Goal: Leave review/rating: Leave review/rating

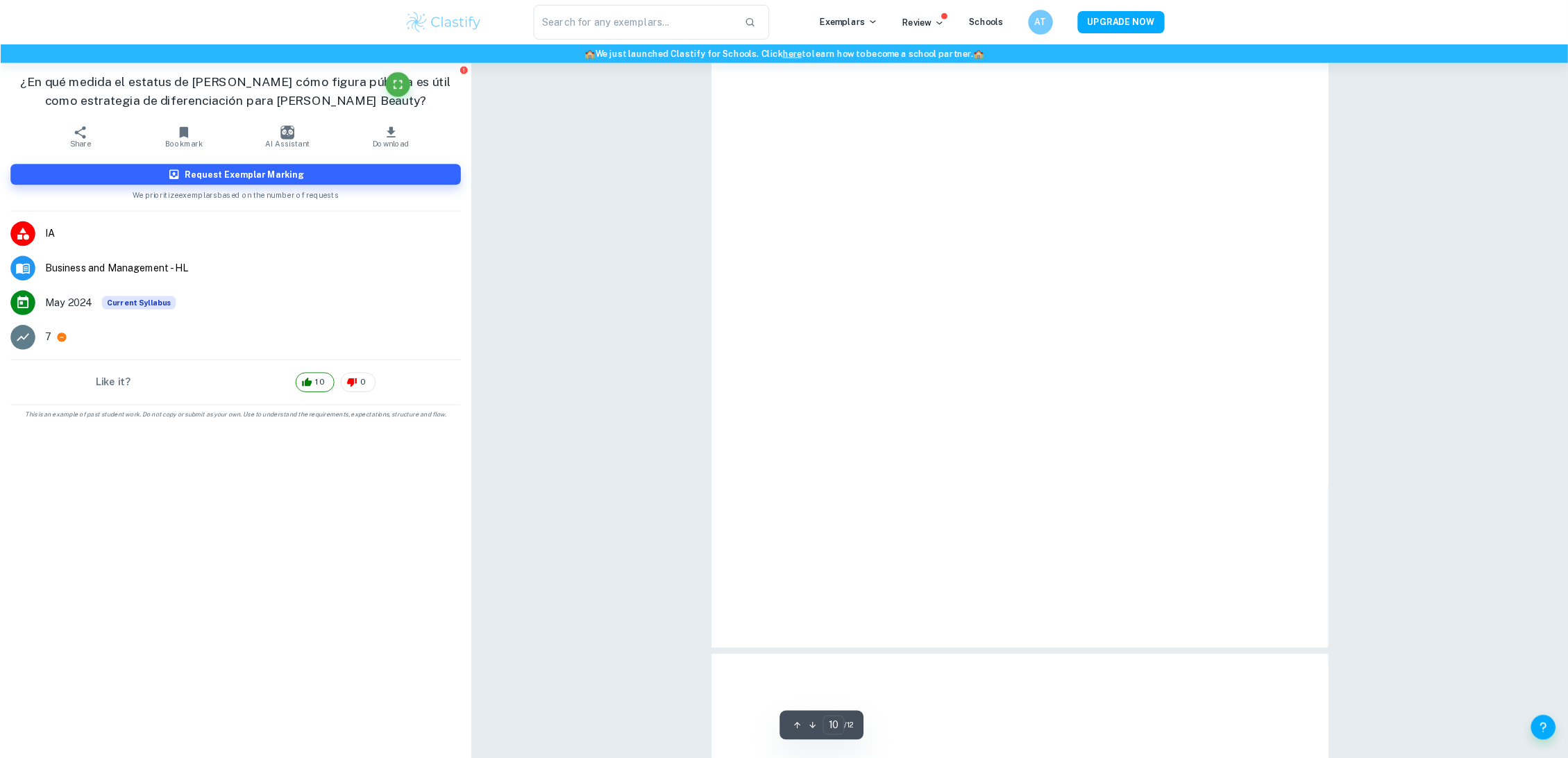
scroll to position [9557, 0]
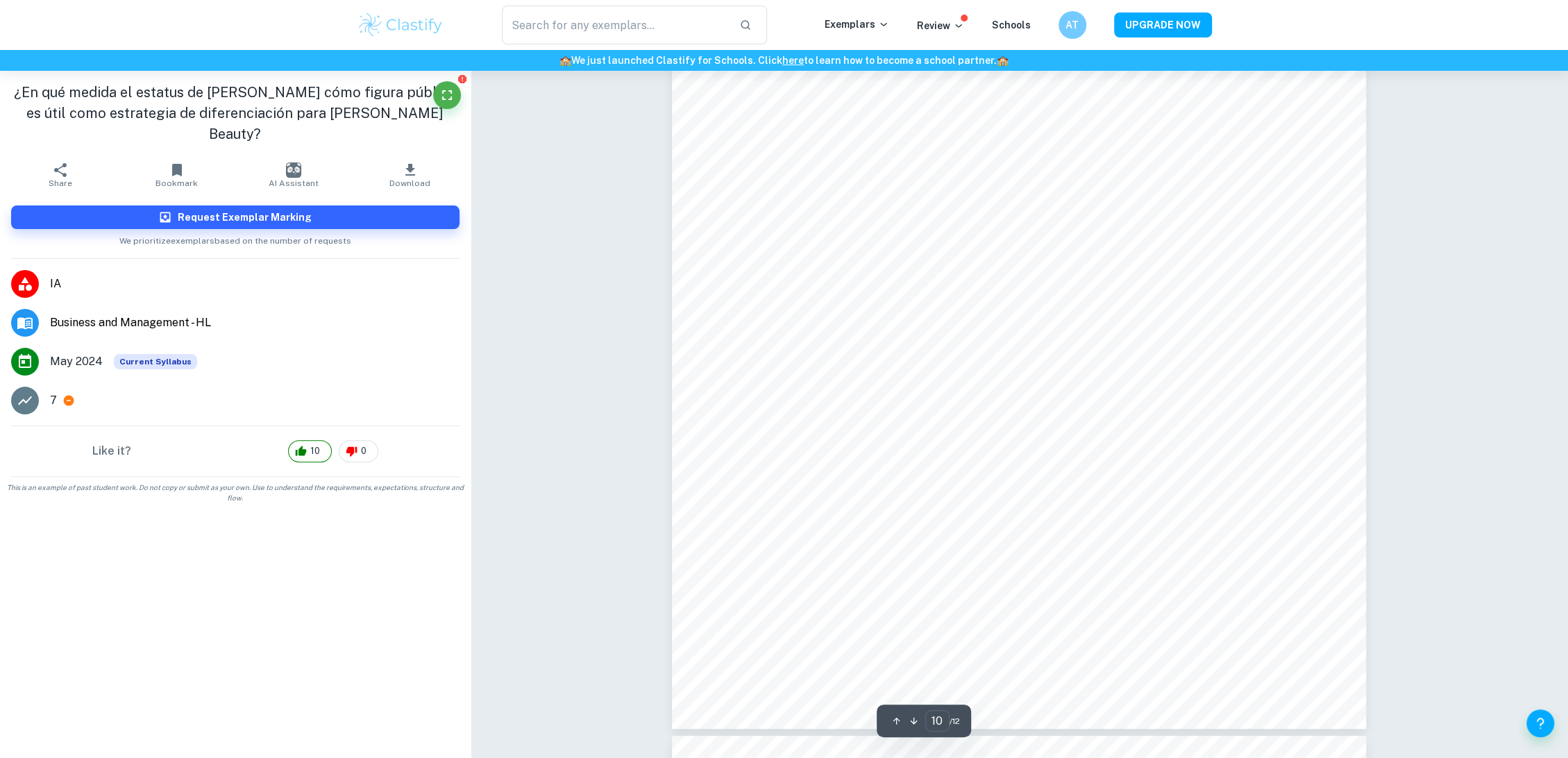
scroll to position [9300, 0]
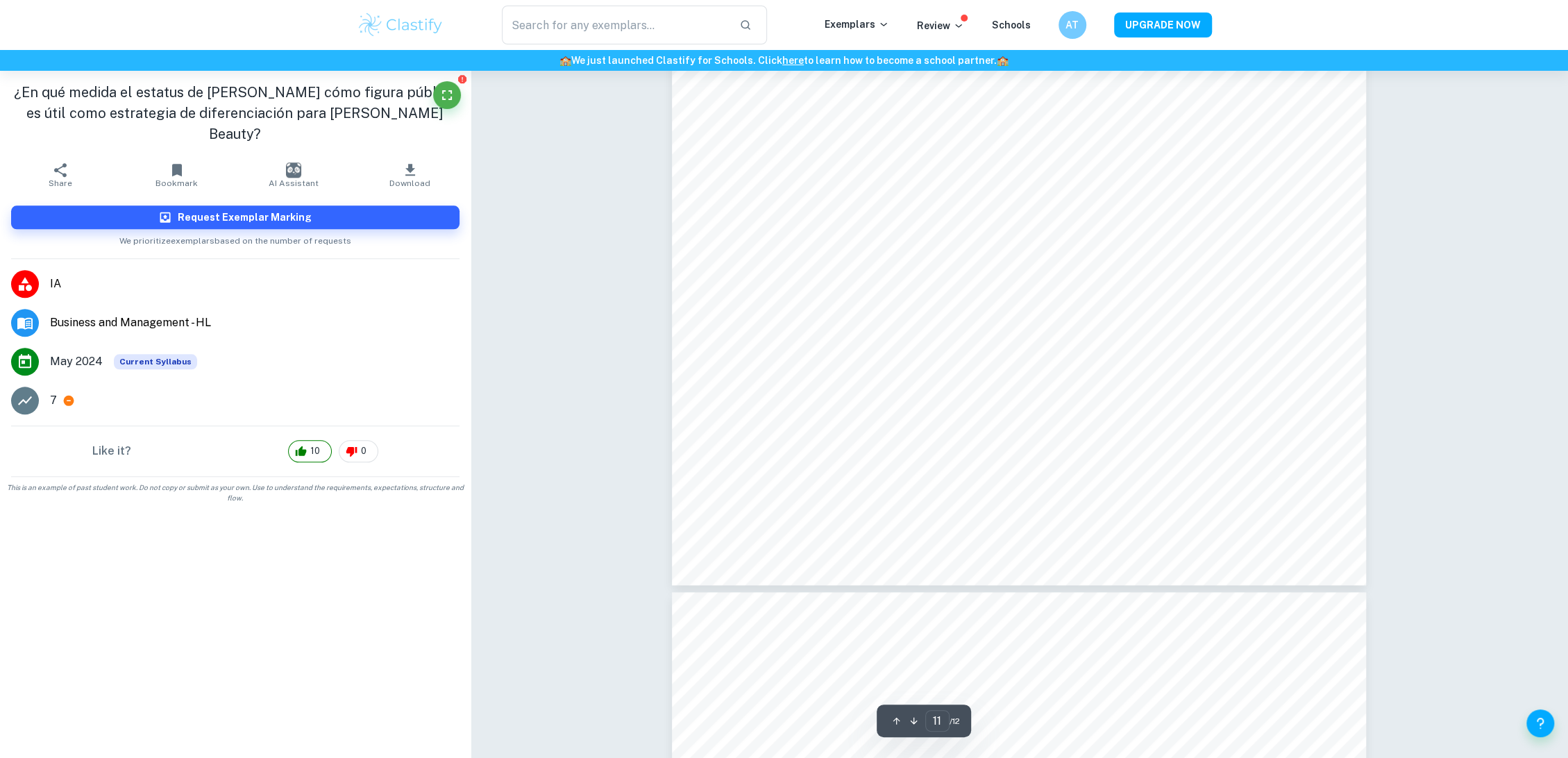
scroll to position [10482, 0]
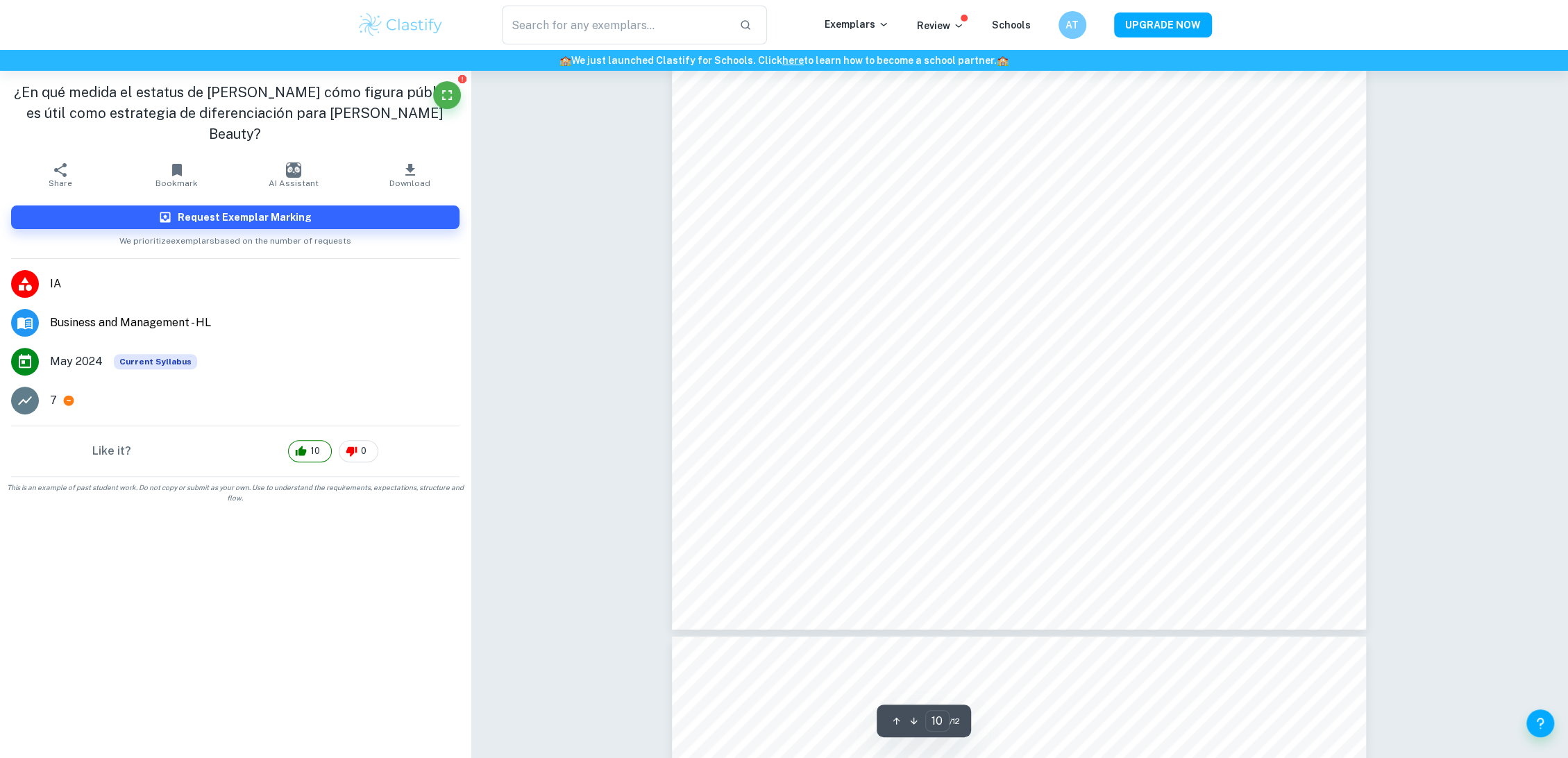
scroll to position [9609, 0]
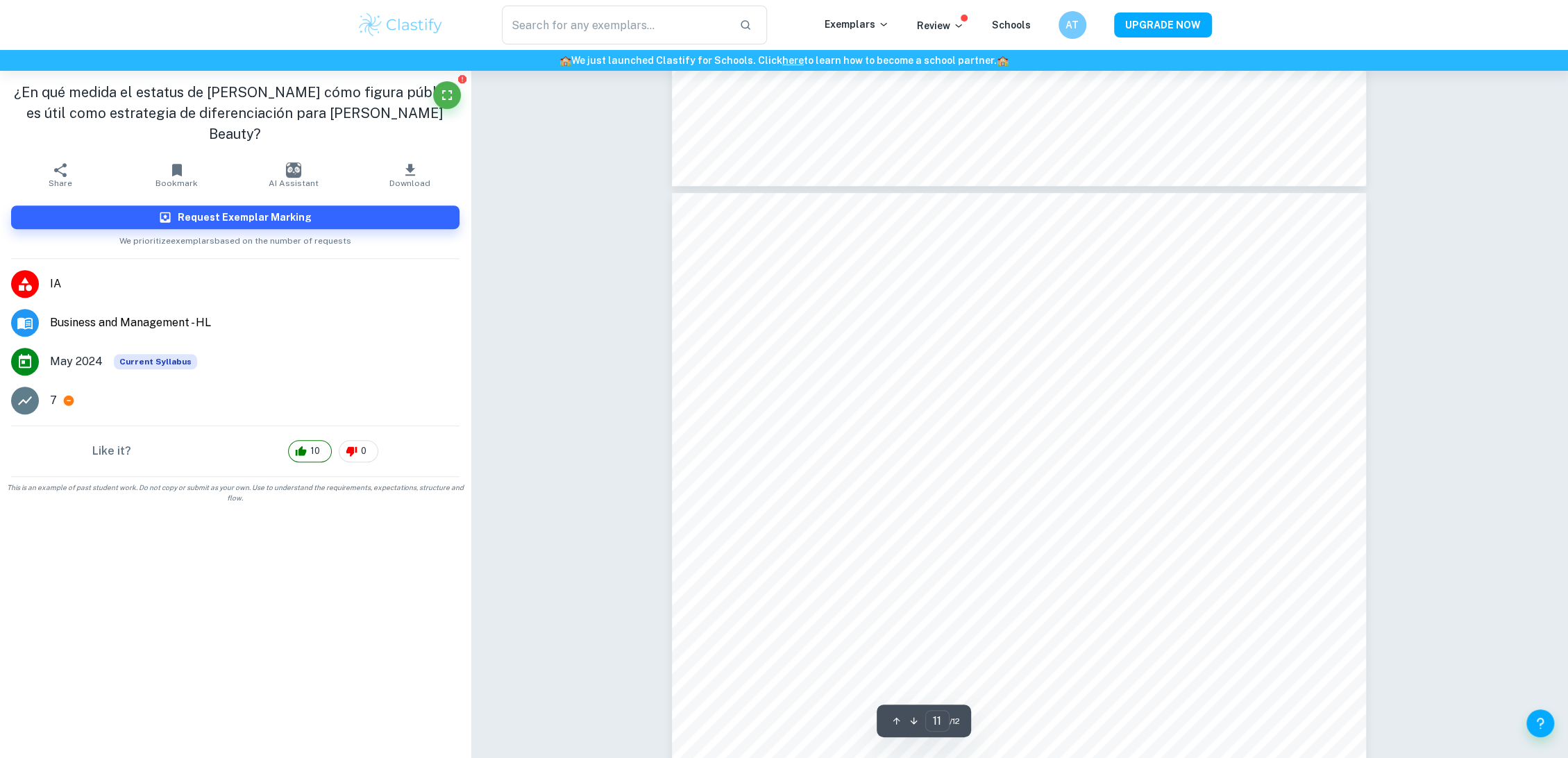
scroll to position [10092, 0]
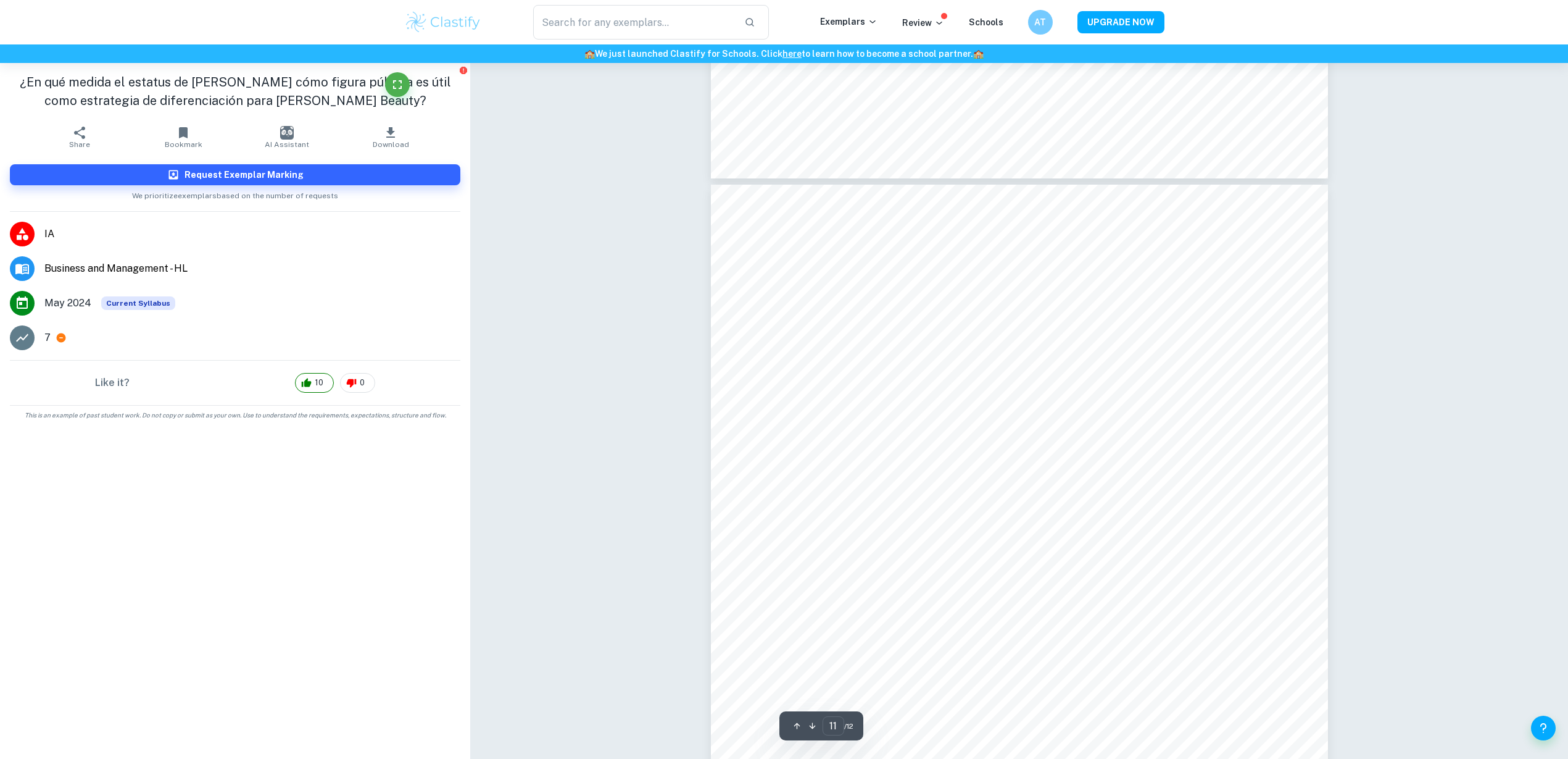
scroll to position [9086, 0]
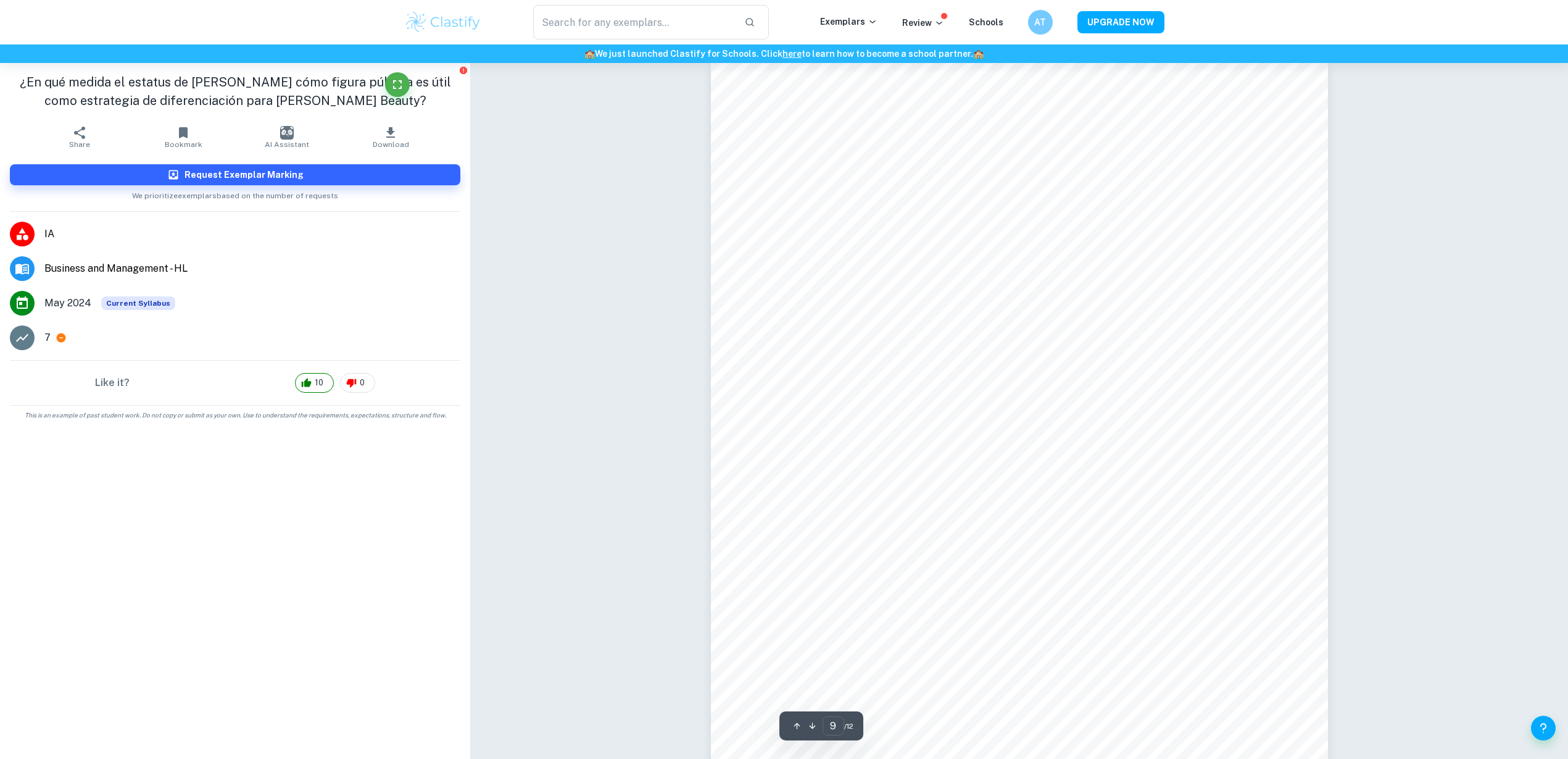
scroll to position [7131, 0]
type input "7"
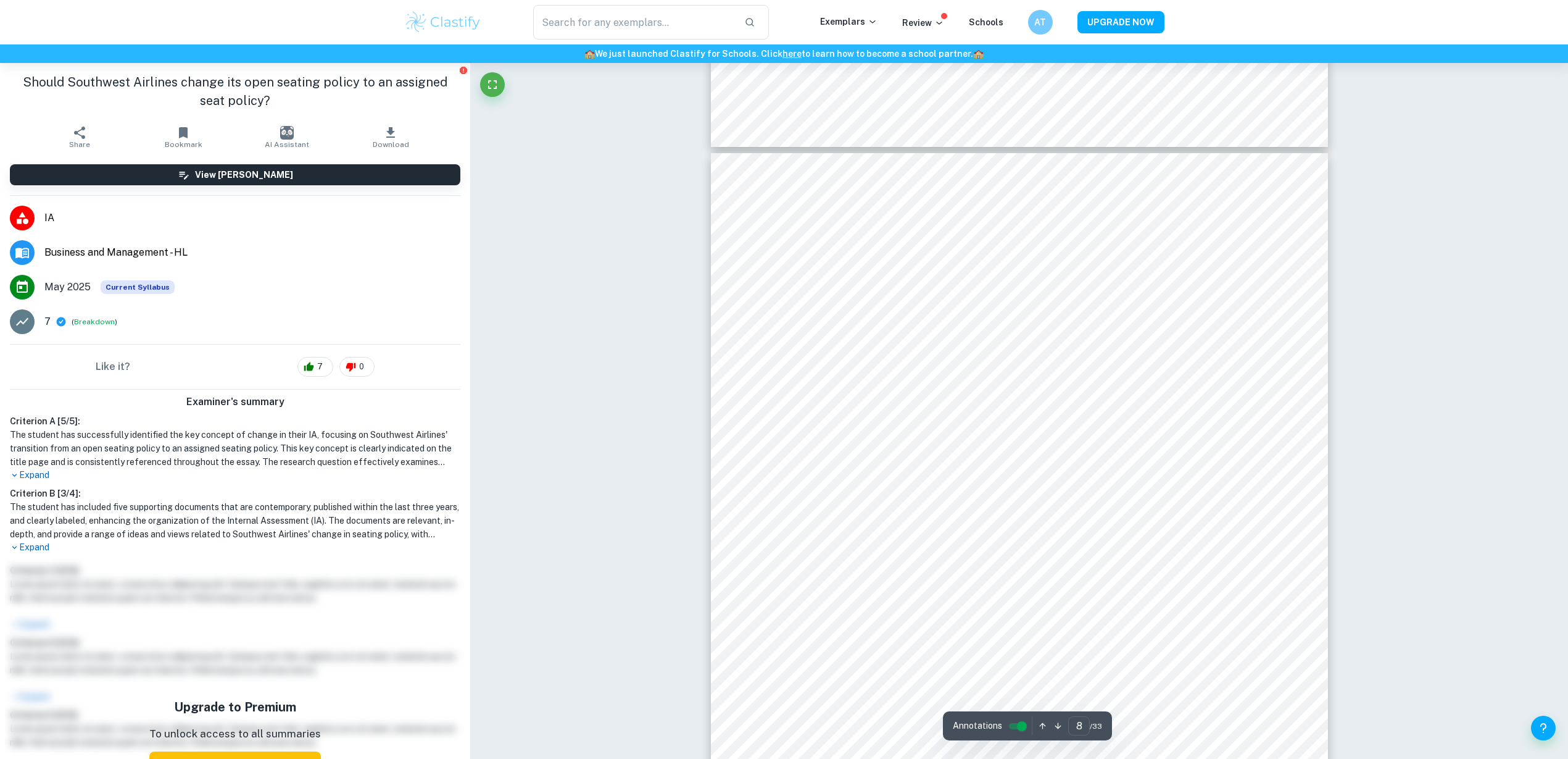
scroll to position [5846, 0]
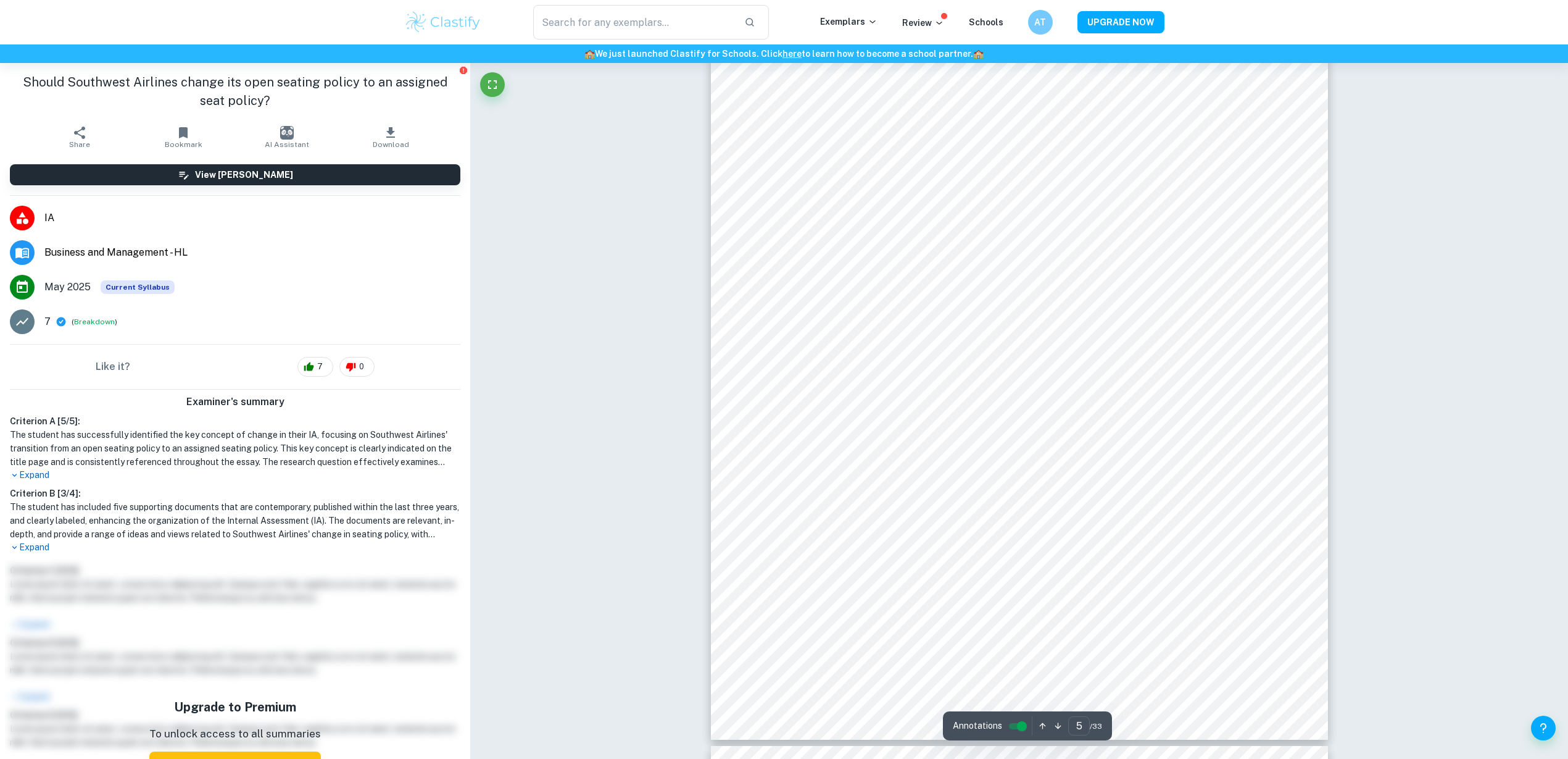
type input "4"
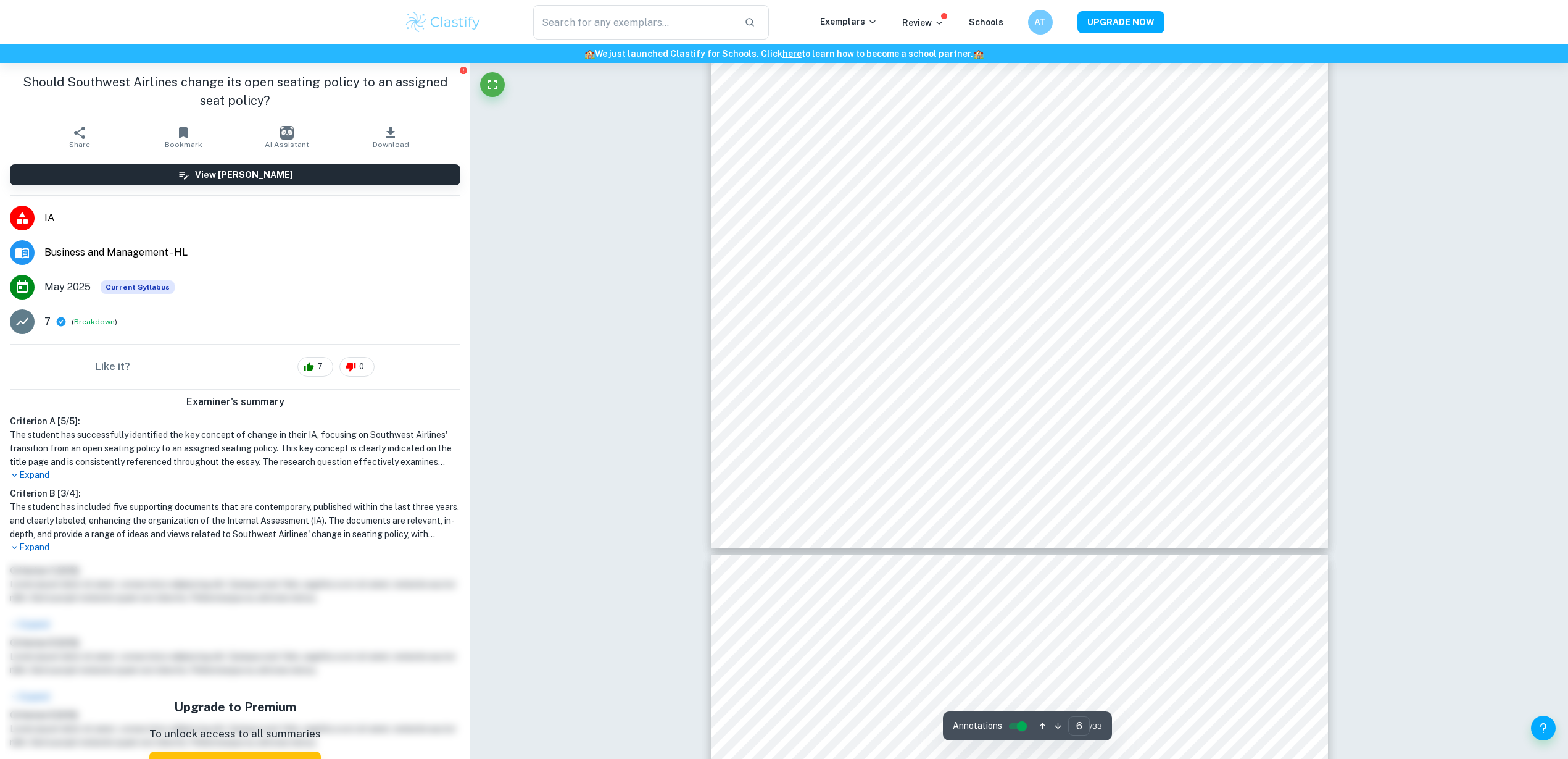
type input "7"
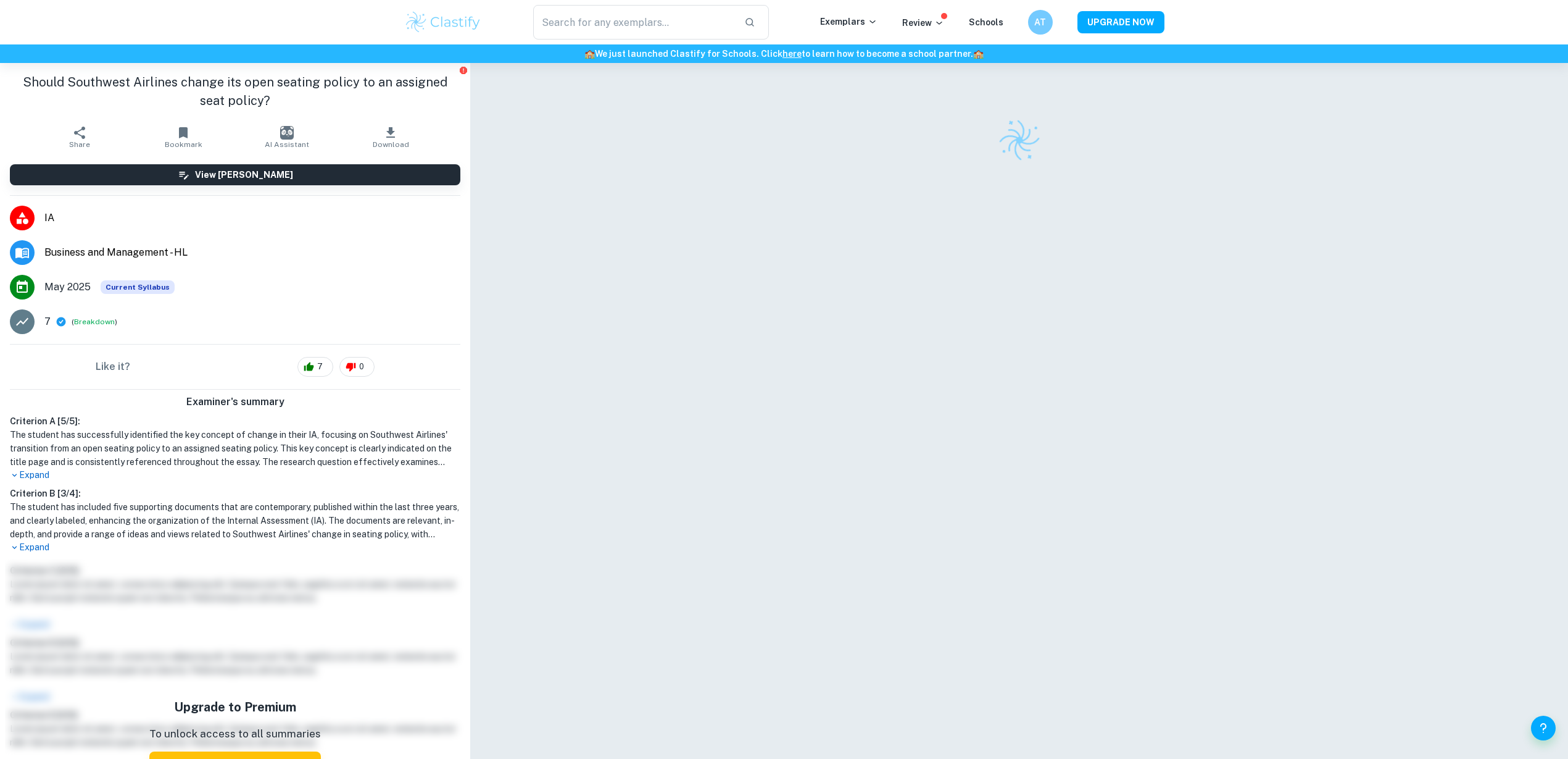
click at [1246, 696] on div at bounding box center [1019, 419] width 617 height 713
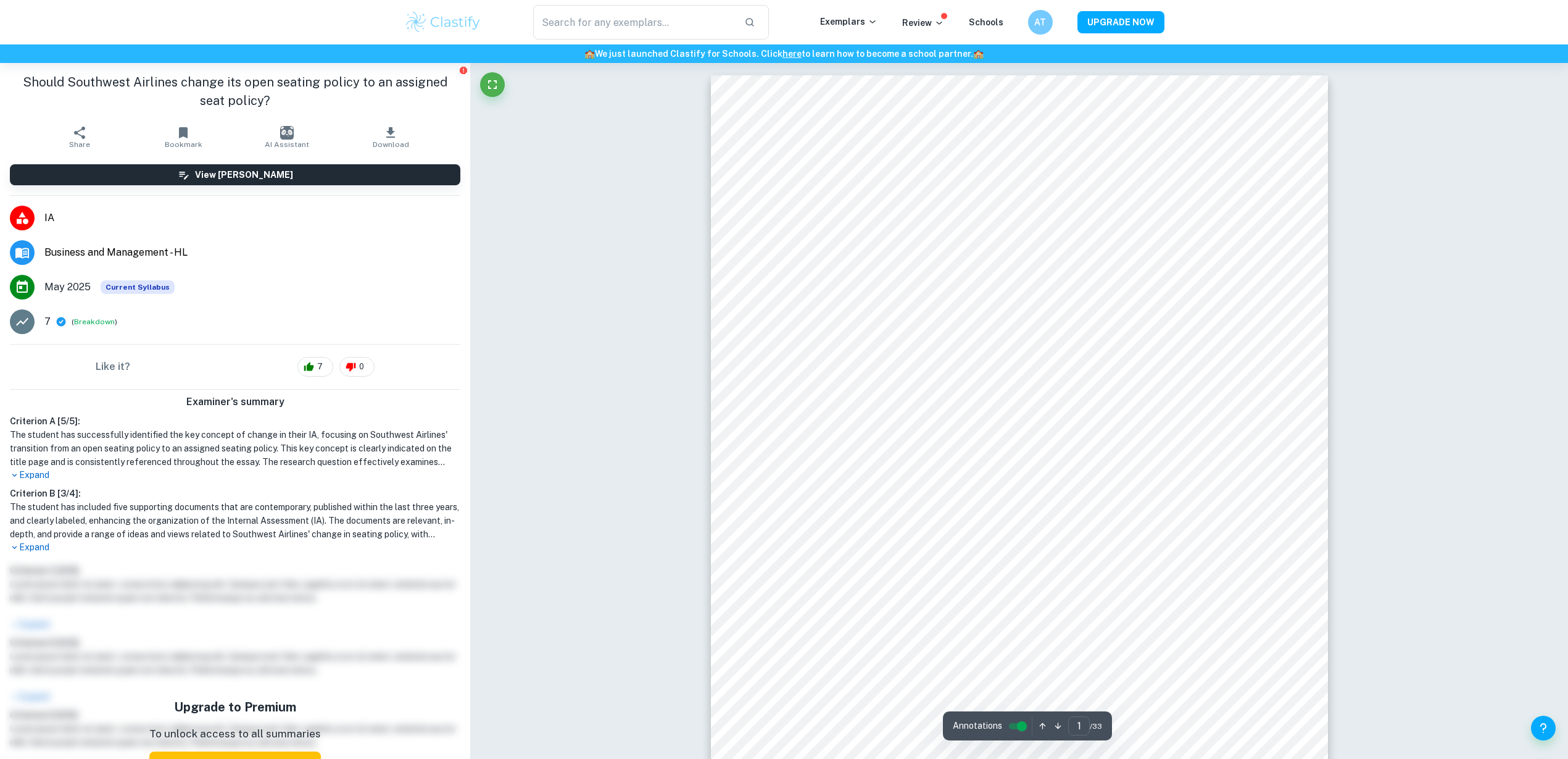
type input "6"
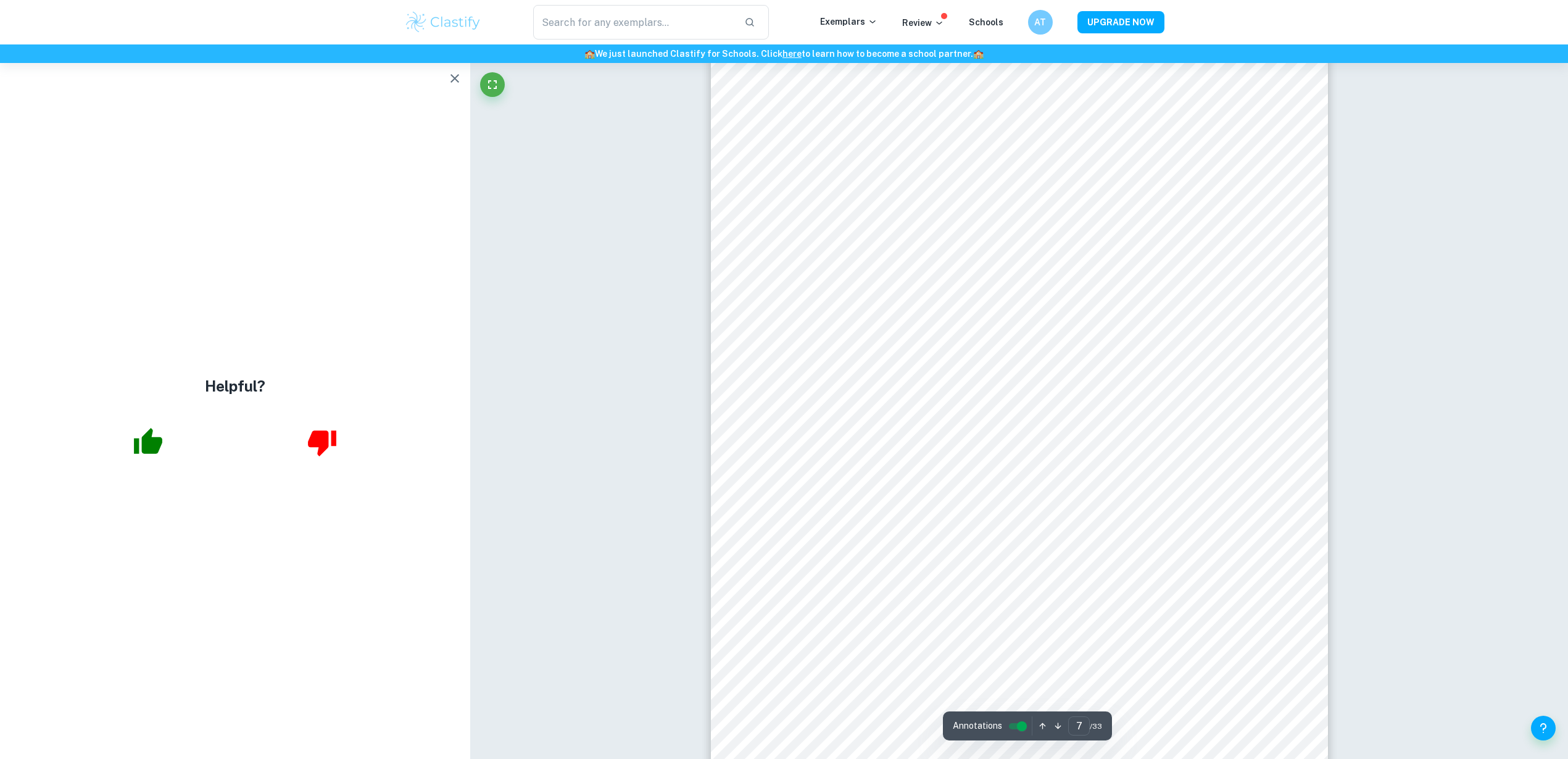
scroll to position [5363, 0]
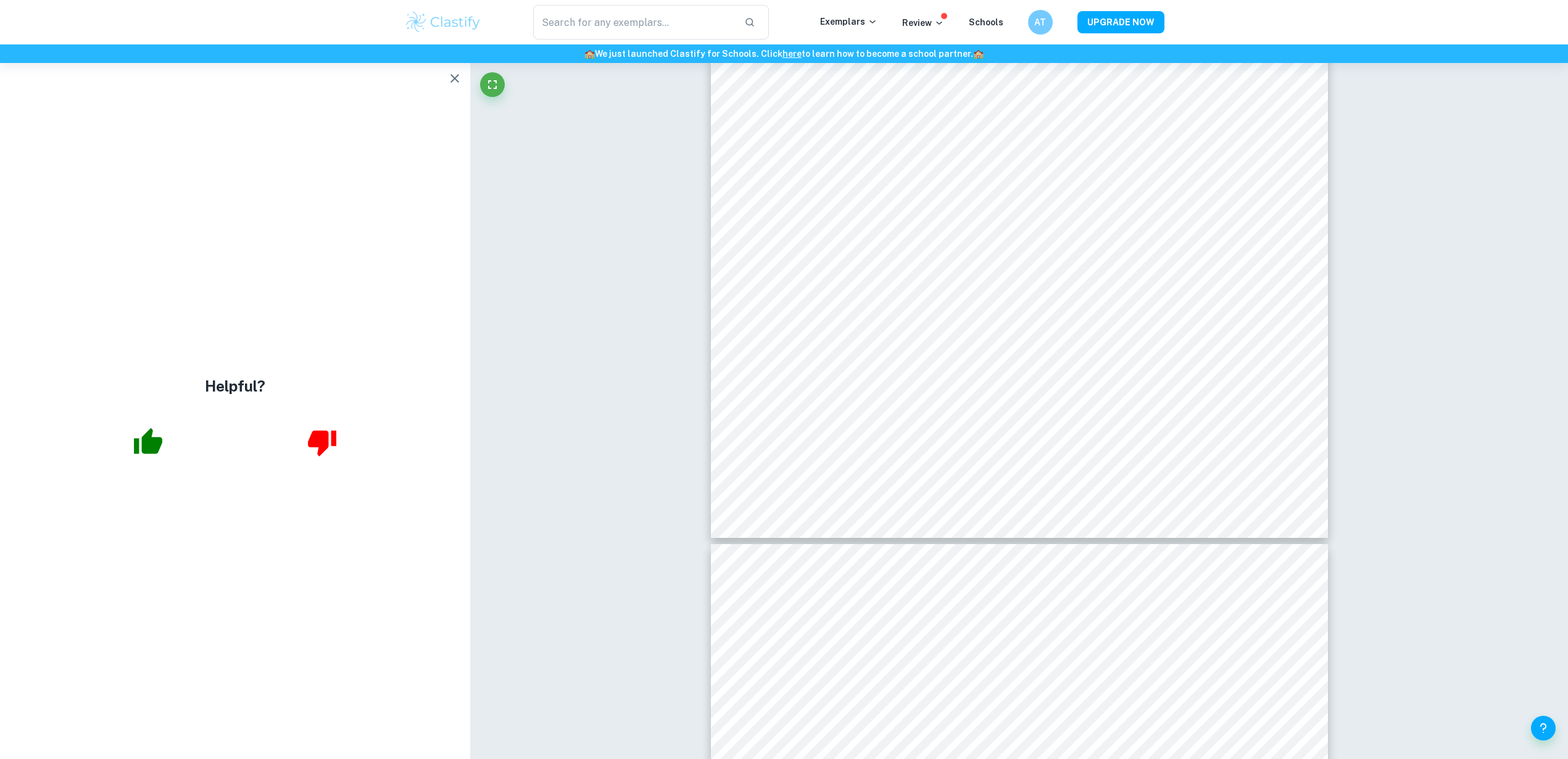
type input "8"
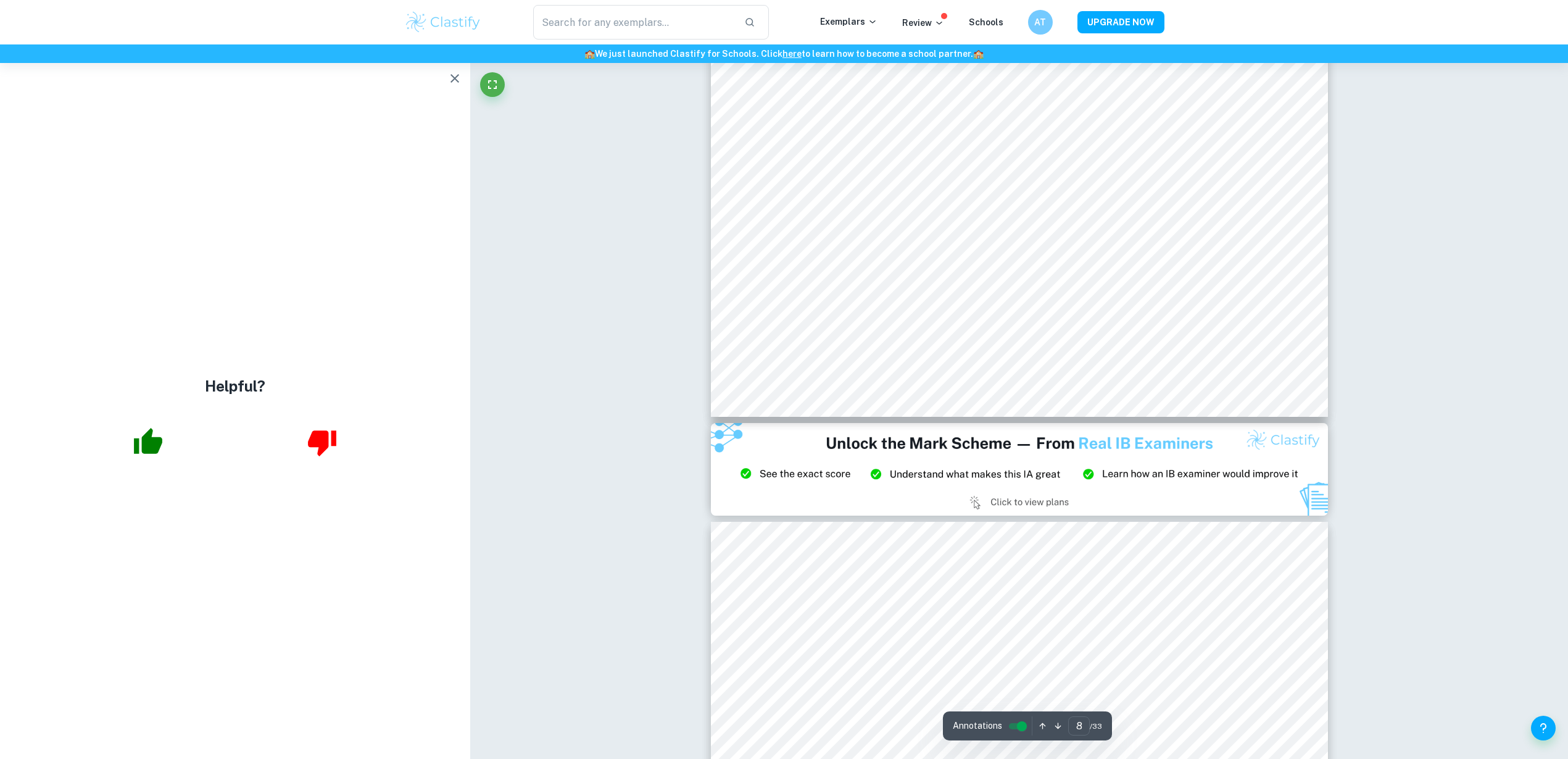
scroll to position [6393, 0]
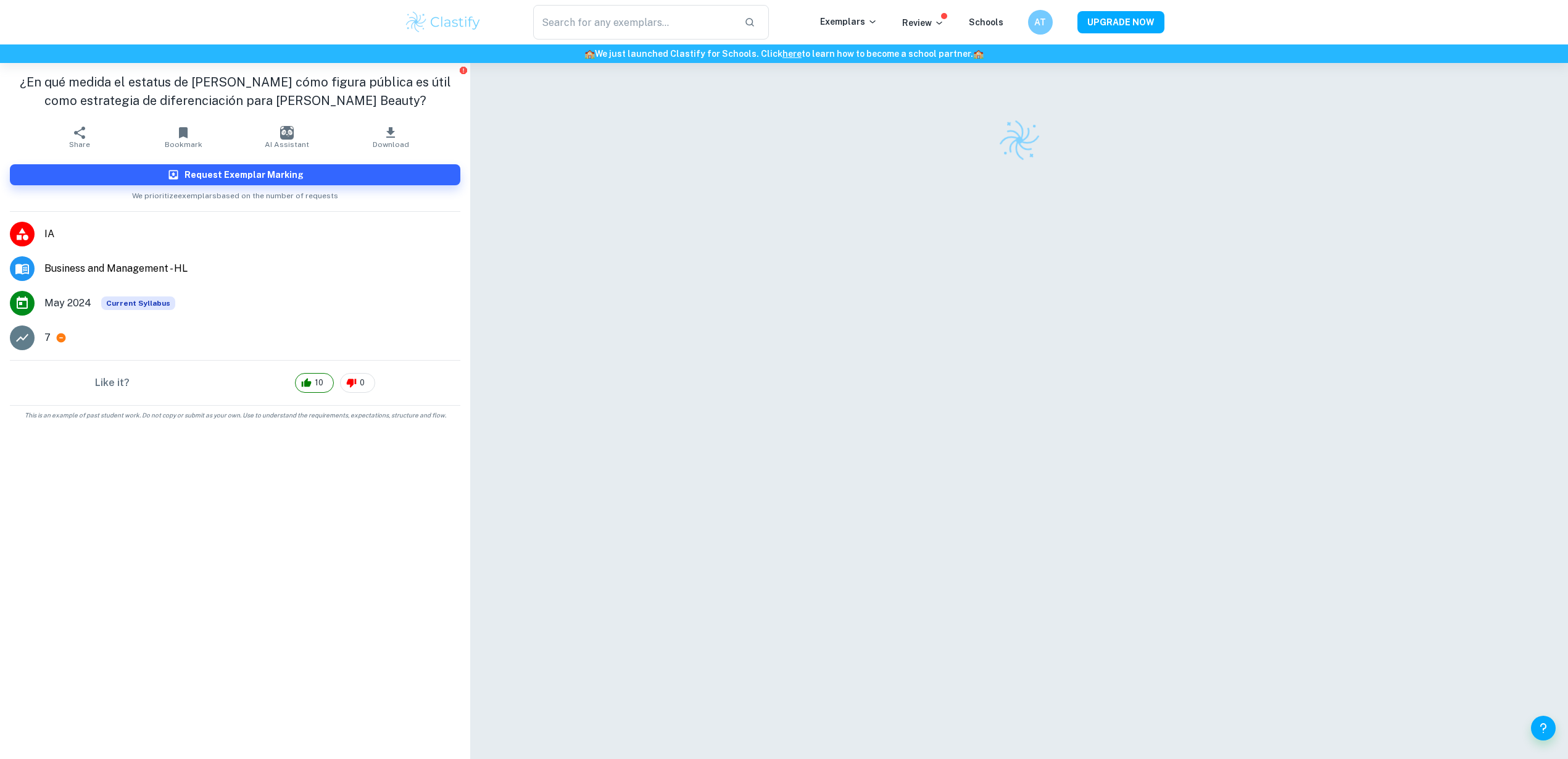
scroll to position [63, 0]
